Goal: Navigation & Orientation: Go to known website

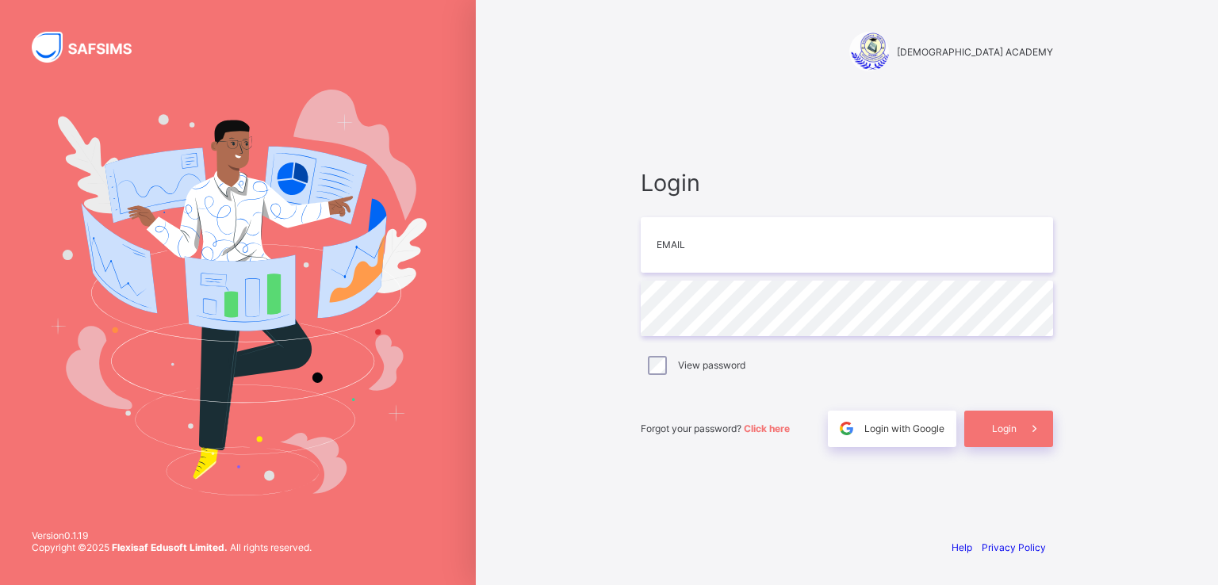
click at [996, 212] on div "RAUDHATUL QUR'AN ACADEMY Login Email Password View password Forgot your passwor…" at bounding box center [609, 292] width 1218 height 585
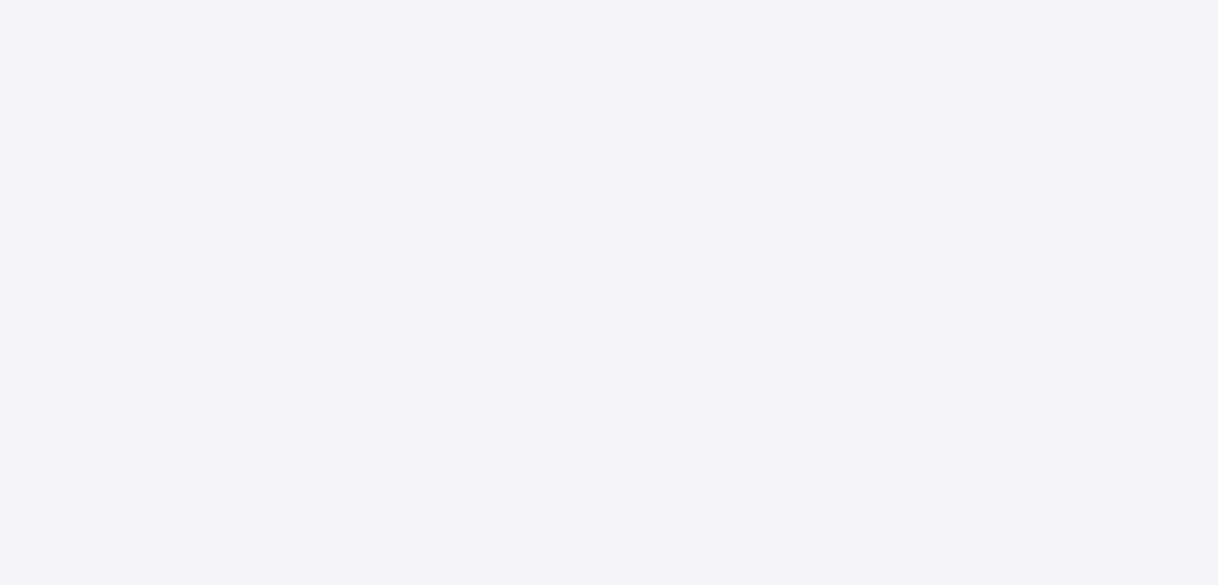
click at [0, 347] on div "New Update Available Hello there, You can install SAFSIMS on your device for ea…" at bounding box center [609, 292] width 1218 height 585
click at [615, 67] on div "New Update Available Hello there, You can install SAFSIMS on your device for ea…" at bounding box center [609, 292] width 1218 height 585
click at [508, 73] on div "New Update Available Hello there, You can install SAFSIMS on your device for ea…" at bounding box center [609, 292] width 1218 height 585
click at [306, 327] on div "New Update Available Hello there, You can install SAFSIMS on your device for ea…" at bounding box center [609, 292] width 1218 height 585
click at [1216, 89] on div "New Update Available Hello there, You can install SAFSIMS on your device for ea…" at bounding box center [609, 292] width 1218 height 585
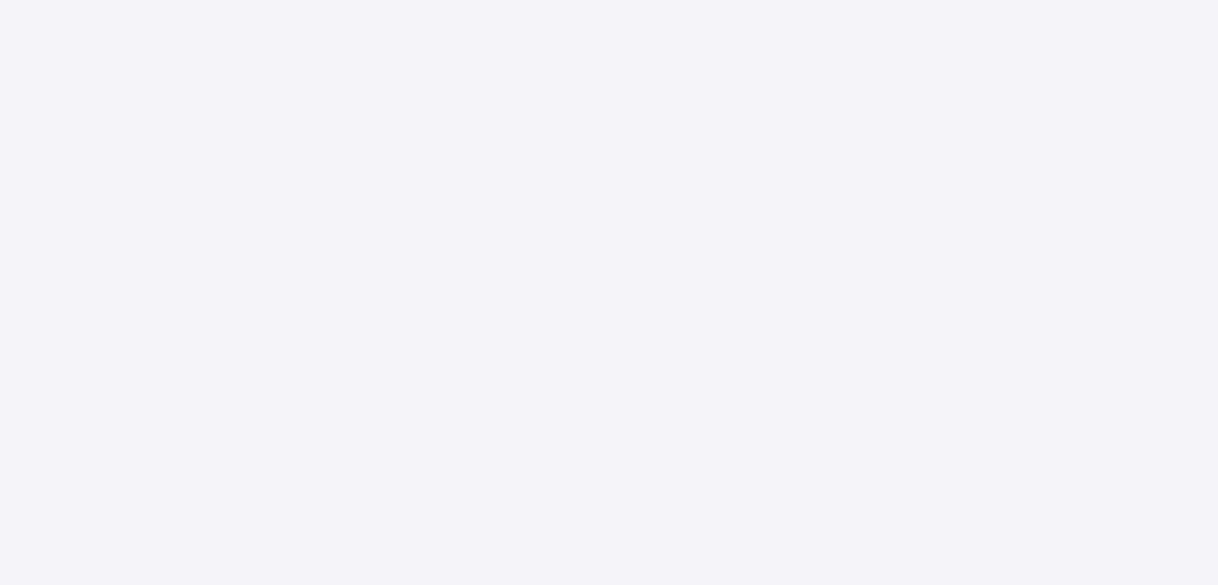
click at [989, 83] on div "New Update Available Hello there, You can install SAFSIMS on your device for ea…" at bounding box center [609, 292] width 1218 height 585
